Goal: Find contact information: Find contact information

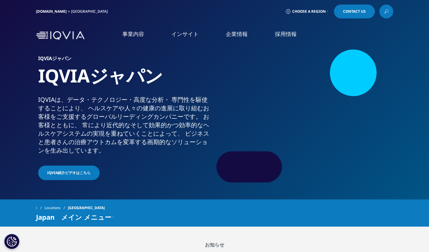
click at [353, 17] on link "Contact Us" at bounding box center [354, 12] width 41 height 14
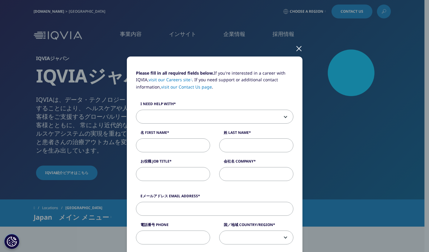
click at [289, 116] on span at bounding box center [214, 117] width 157 height 14
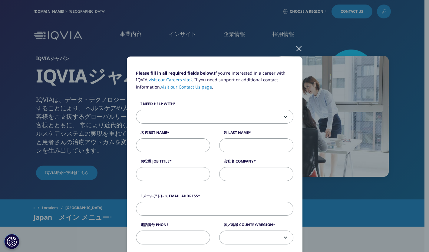
click at [295, 50] on div at bounding box center [298, 48] width 7 height 17
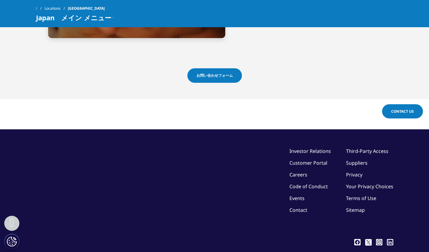
scroll to position [1513, 0]
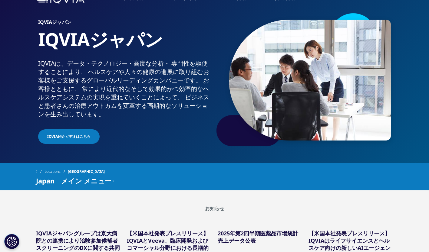
scroll to position [61, 0]
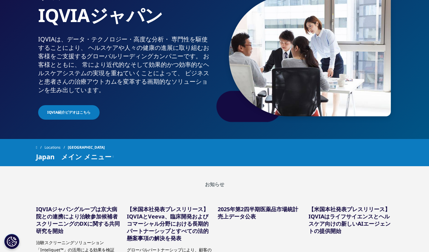
click at [81, 156] on span "Japan　メイン メニュー" at bounding box center [73, 156] width 75 height 7
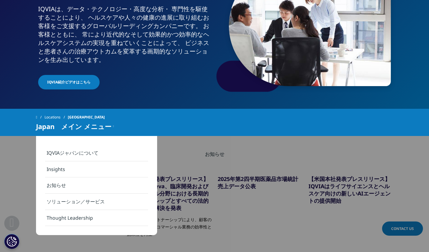
scroll to position [121, 0]
